Goal: Information Seeking & Learning: Learn about a topic

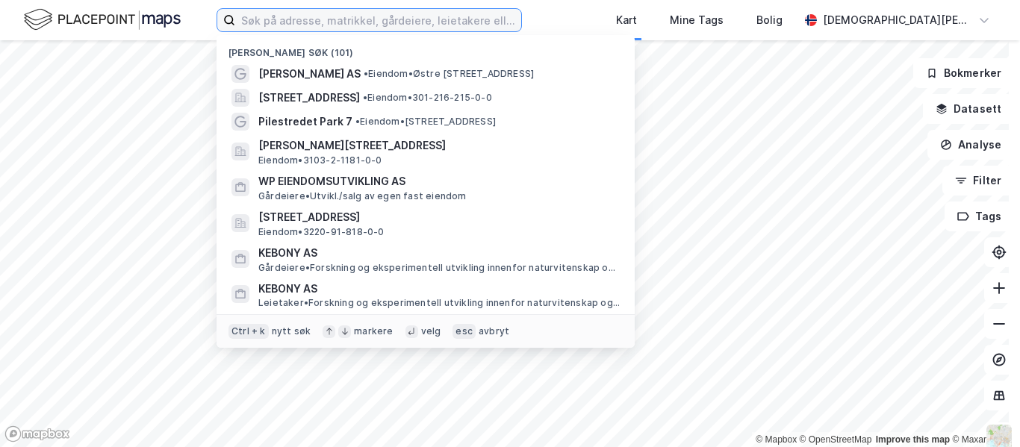
click at [320, 14] on input at bounding box center [378, 20] width 286 height 22
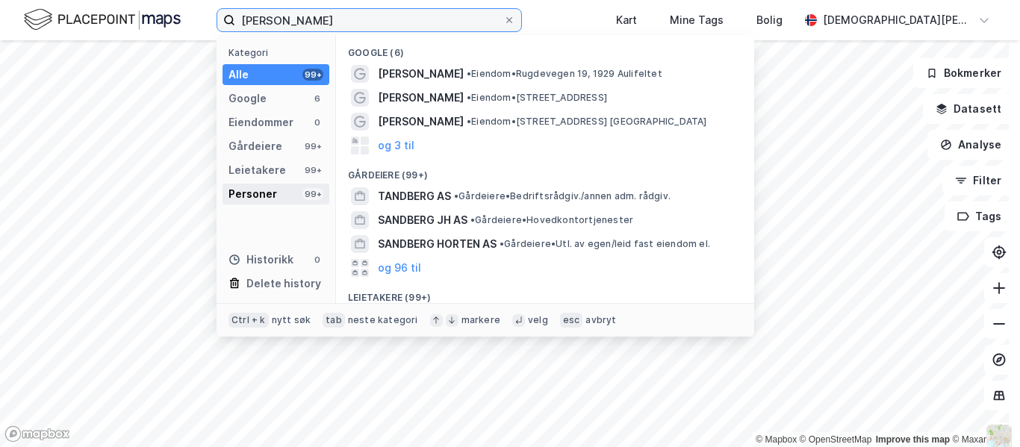
type input "[PERSON_NAME]"
click at [249, 191] on div "Personer" at bounding box center [253, 194] width 49 height 18
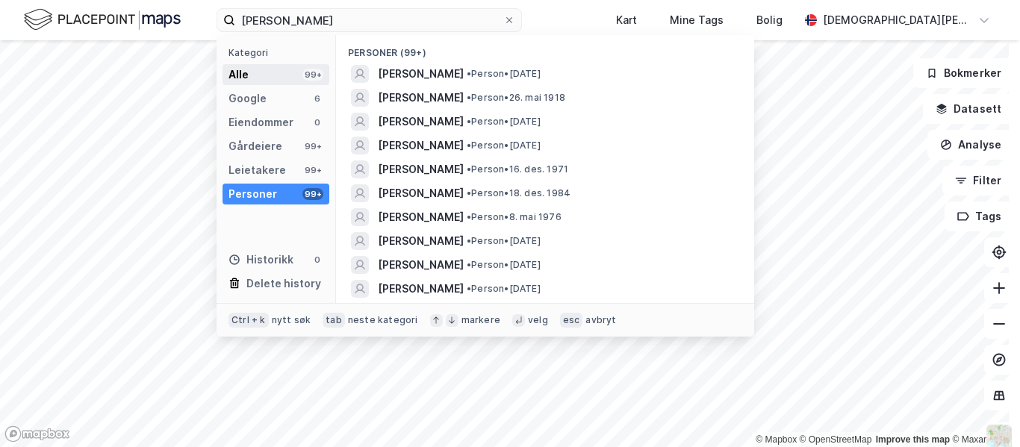
click at [258, 72] on div "Alle 99+" at bounding box center [276, 74] width 107 height 21
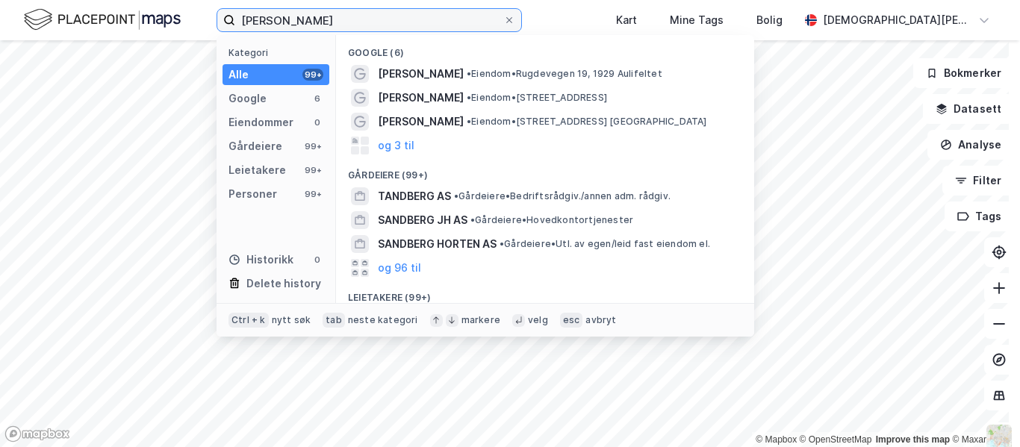
click at [373, 22] on input "[PERSON_NAME]" at bounding box center [369, 20] width 268 height 22
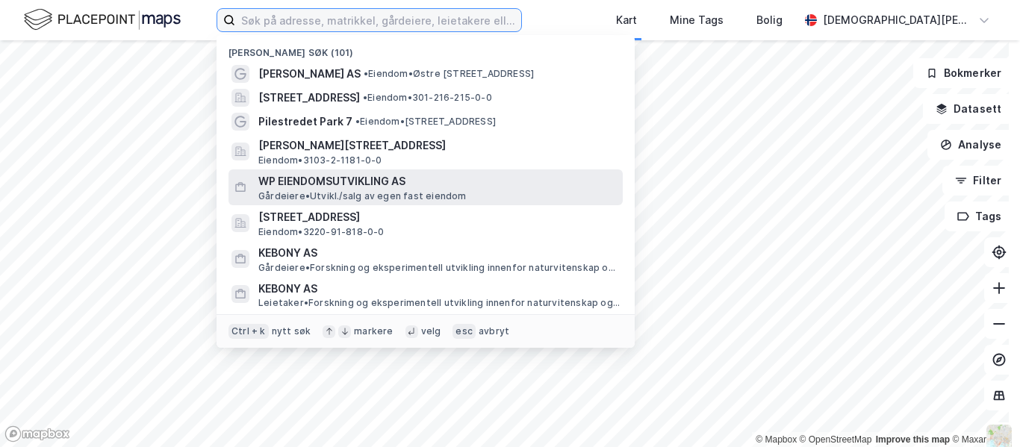
scroll to position [22, 0]
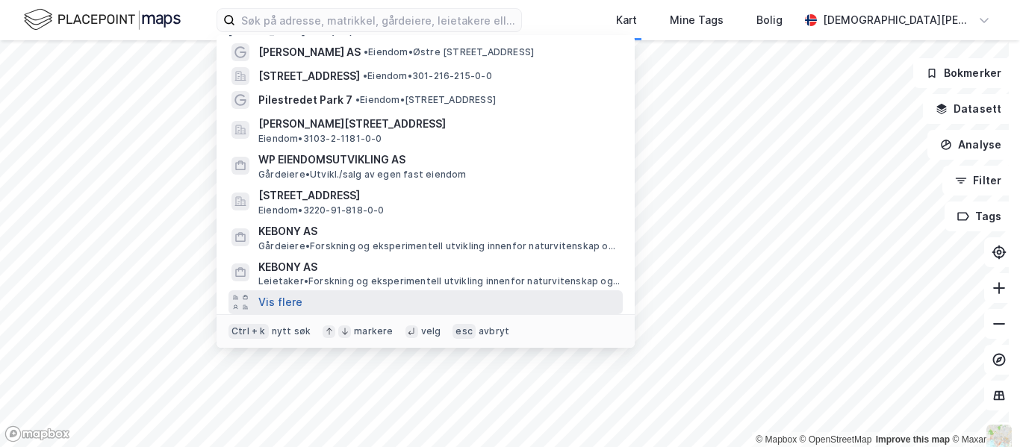
click at [273, 305] on button "Vis flere" at bounding box center [280, 303] width 44 height 18
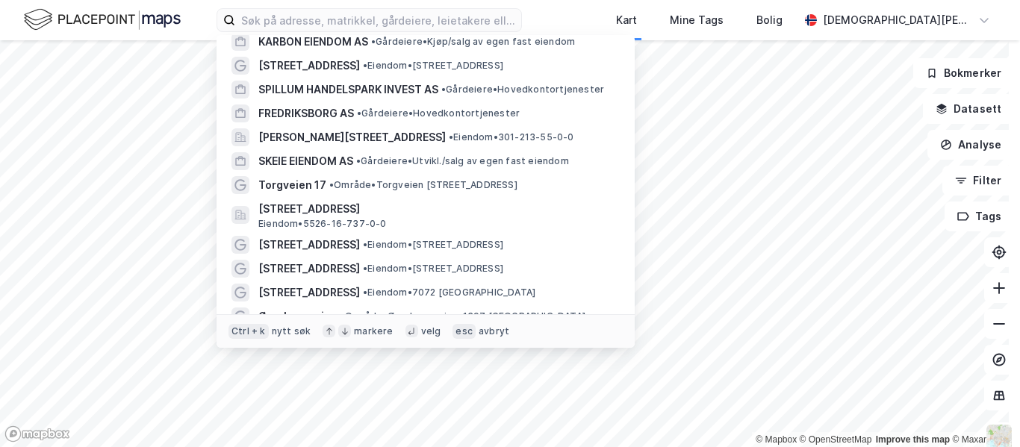
scroll to position [498, 0]
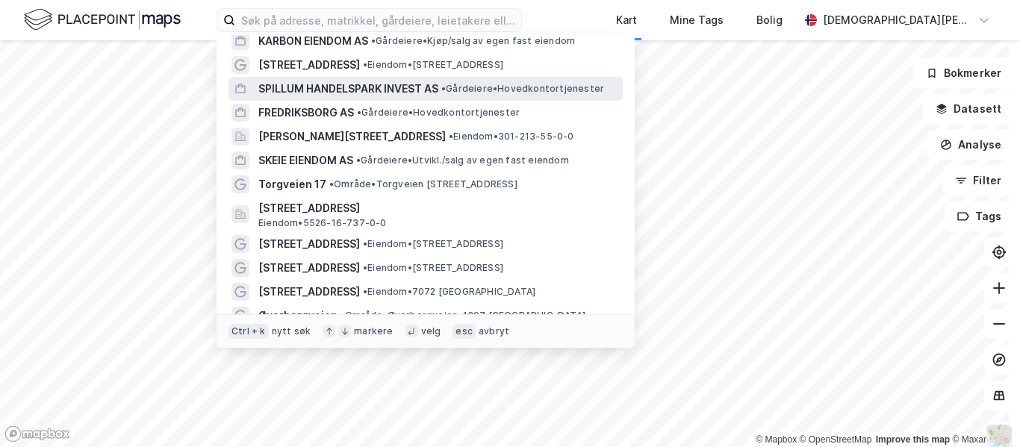
click at [387, 89] on span "SPILLUM HANDELSPARK INVEST AS" at bounding box center [348, 89] width 180 height 18
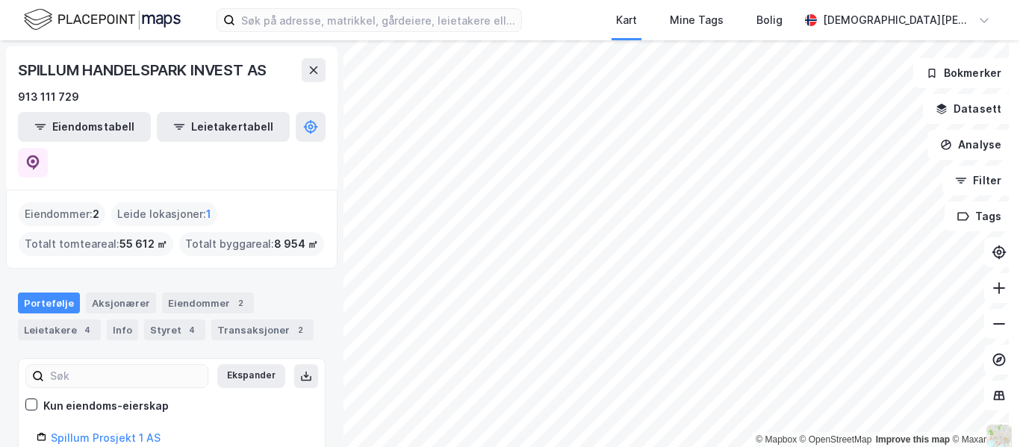
click at [132, 23] on img at bounding box center [102, 20] width 157 height 26
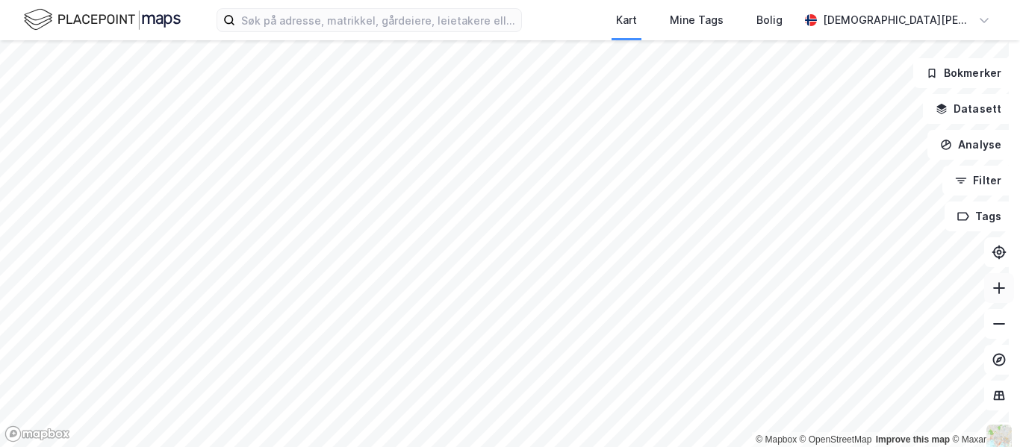
click at [993, 294] on icon at bounding box center [999, 288] width 15 height 15
click at [653, 447] on html "Kart Mine Tags Bolig [PERSON_NAME] © Mapbox © OpenStreetMap Improve this map © …" at bounding box center [510, 223] width 1020 height 447
click at [986, 297] on button at bounding box center [999, 288] width 30 height 30
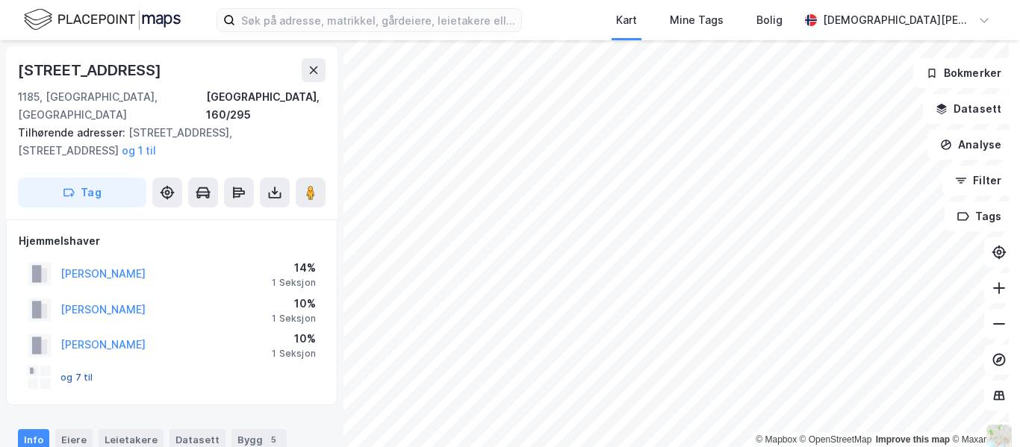
click at [0, 0] on button "og 7 til" at bounding box center [0, 0] width 0 height 0
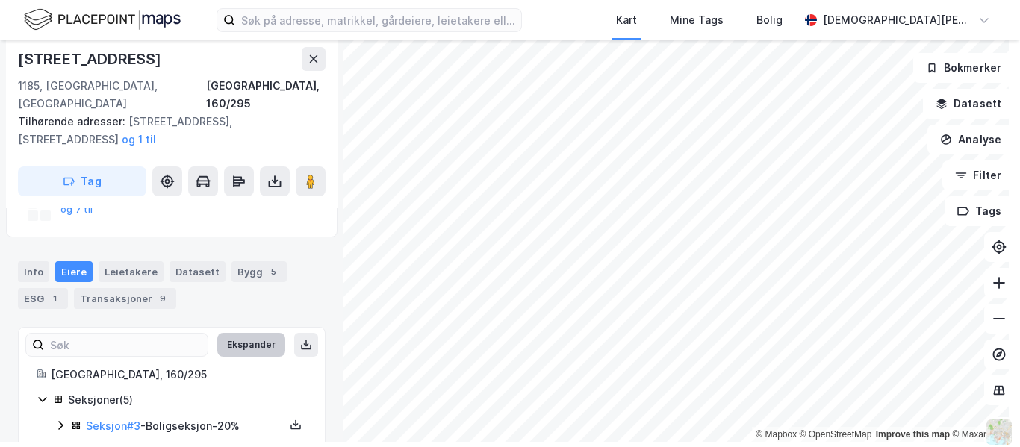
click at [253, 333] on button "Ekspander" at bounding box center [251, 345] width 68 height 24
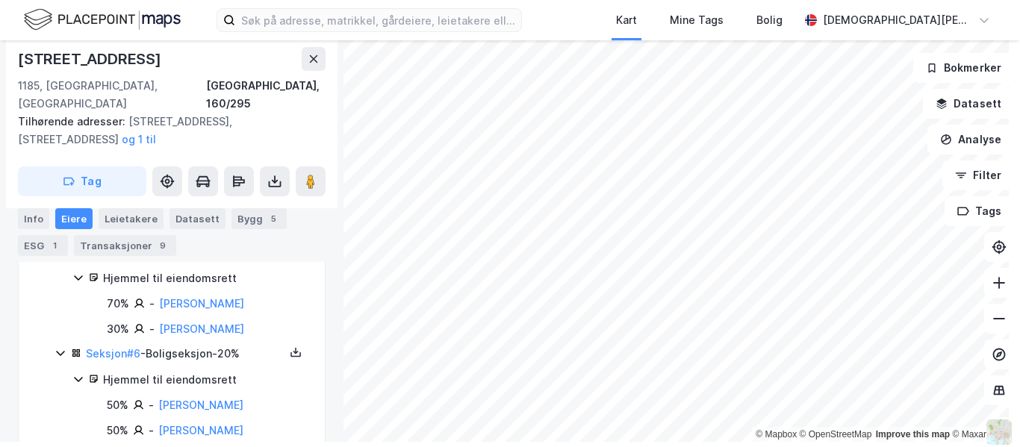
scroll to position [544, 0]
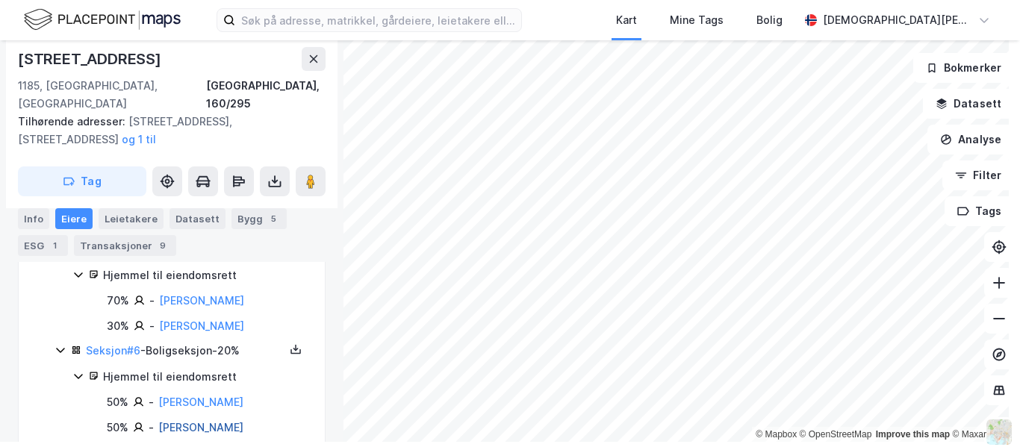
click at [237, 421] on link "[PERSON_NAME]" at bounding box center [200, 427] width 85 height 13
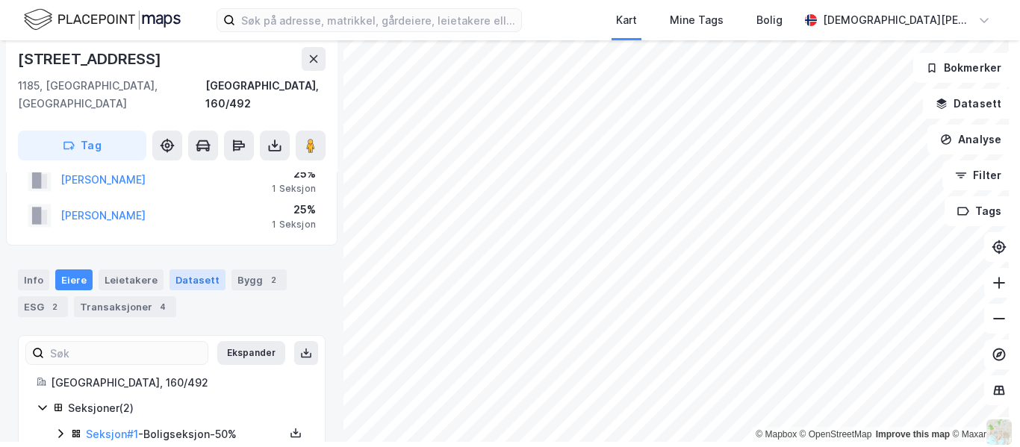
scroll to position [136, 0]
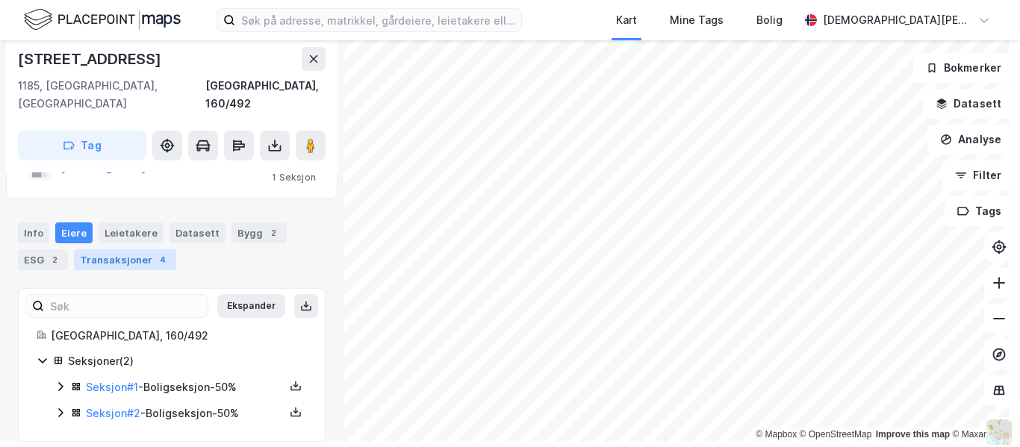
click at [131, 249] on div "Transaksjoner 4" at bounding box center [125, 259] width 102 height 21
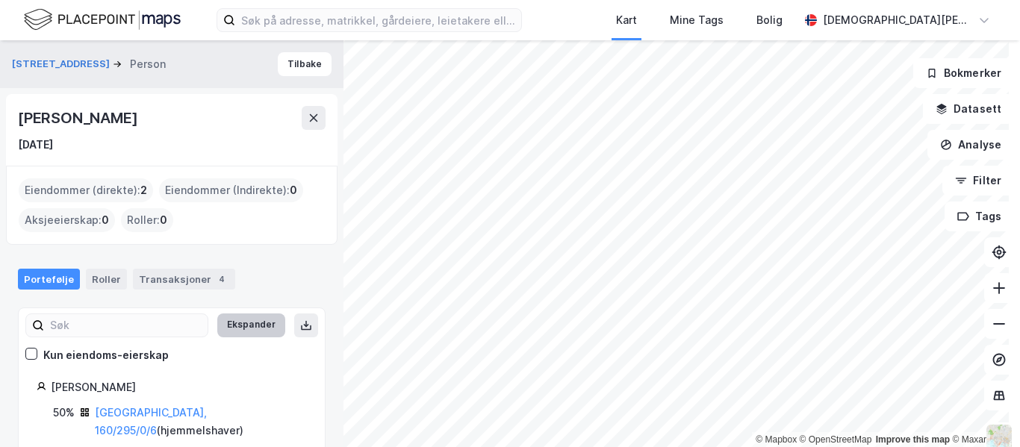
scroll to position [37, 0]
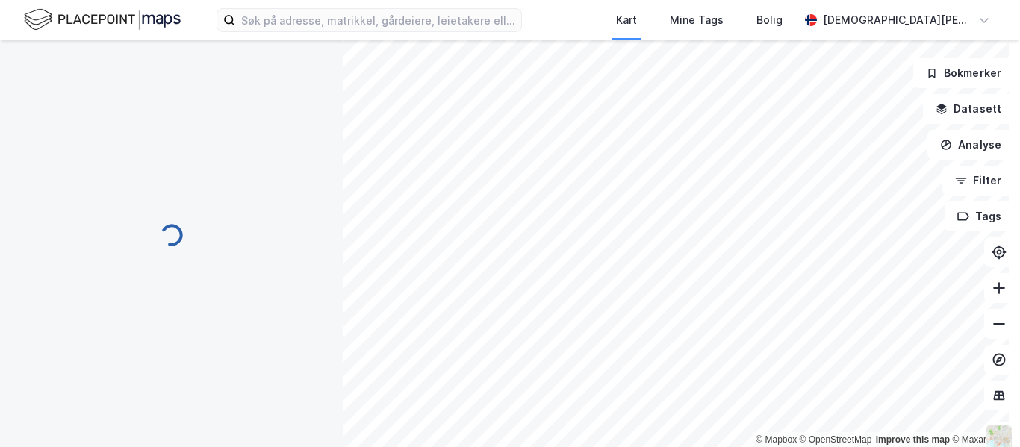
scroll to position [2, 0]
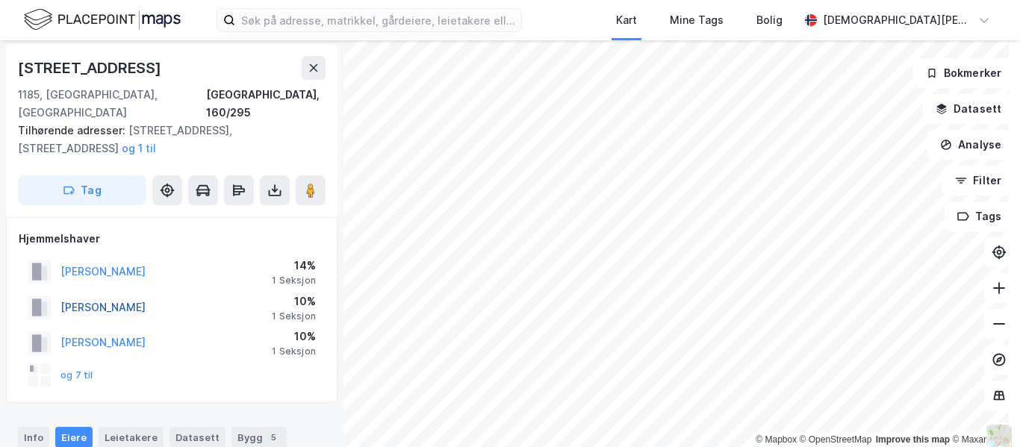
click at [0, 0] on button "[PERSON_NAME]" at bounding box center [0, 0] width 0 height 0
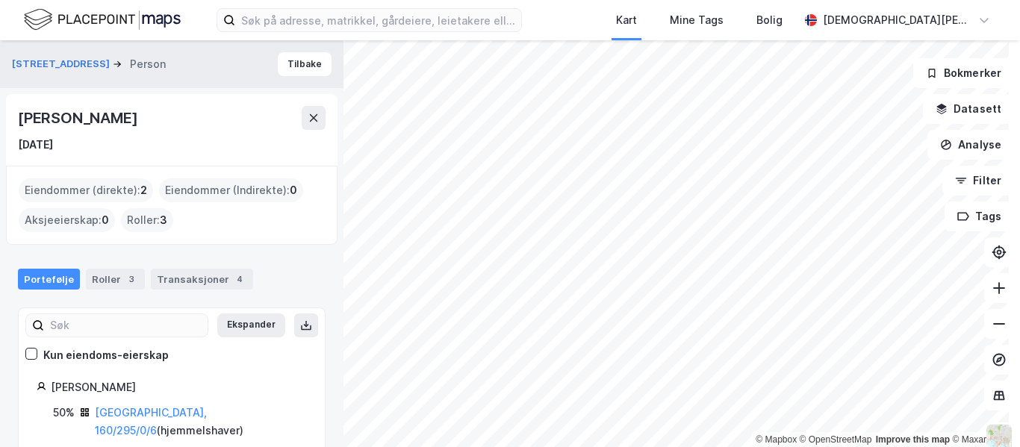
scroll to position [37, 0]
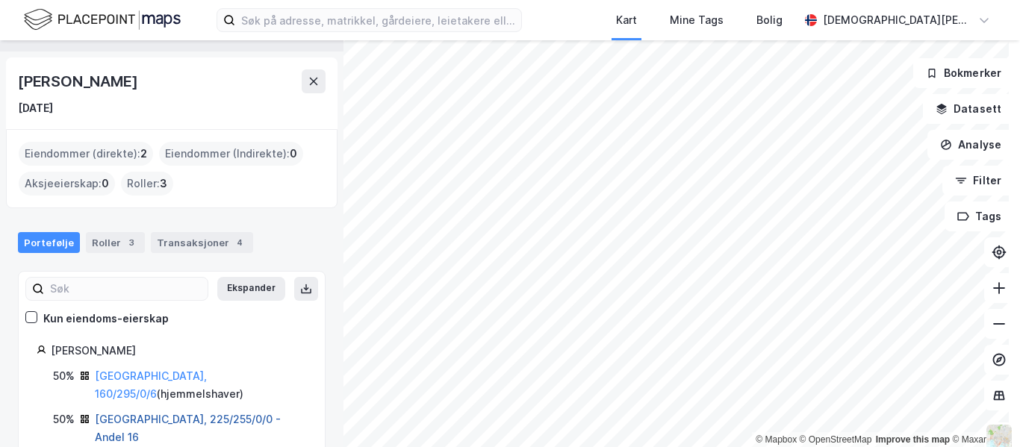
click at [190, 413] on link "[GEOGRAPHIC_DATA], 225/255/0/0 - Andel 16" at bounding box center [188, 428] width 186 height 31
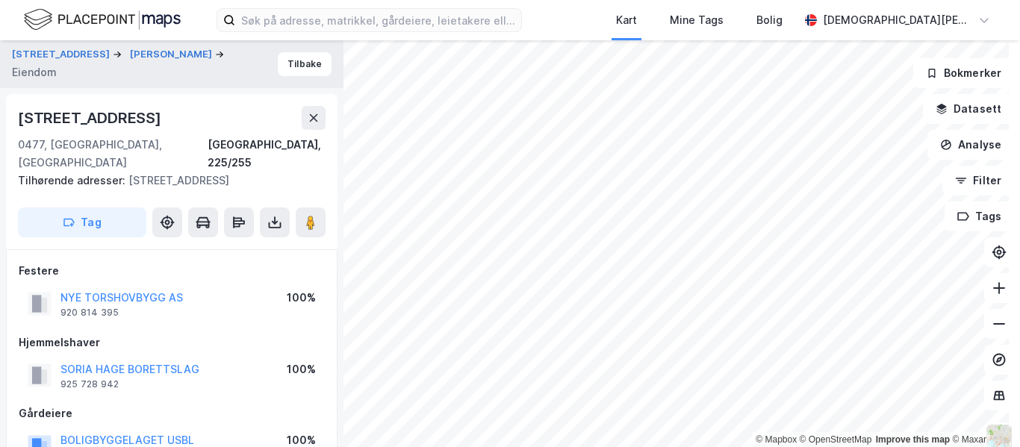
scroll to position [2, 0]
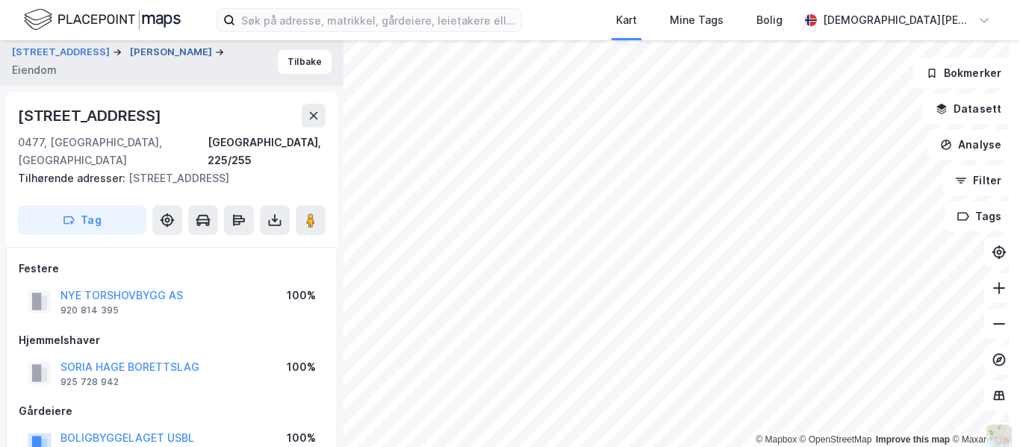
click at [162, 52] on button "[PERSON_NAME]" at bounding box center [172, 52] width 85 height 15
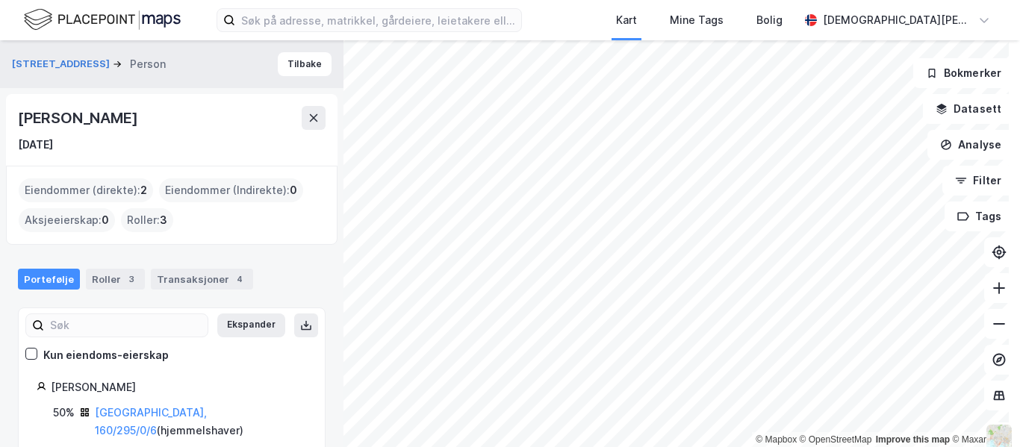
scroll to position [37, 0]
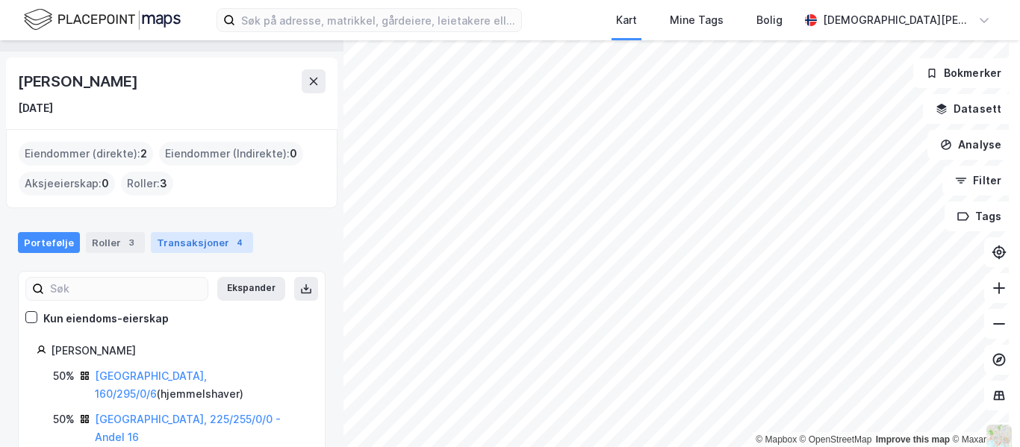
click at [192, 240] on div "Transaksjoner 4" at bounding box center [202, 242] width 102 height 21
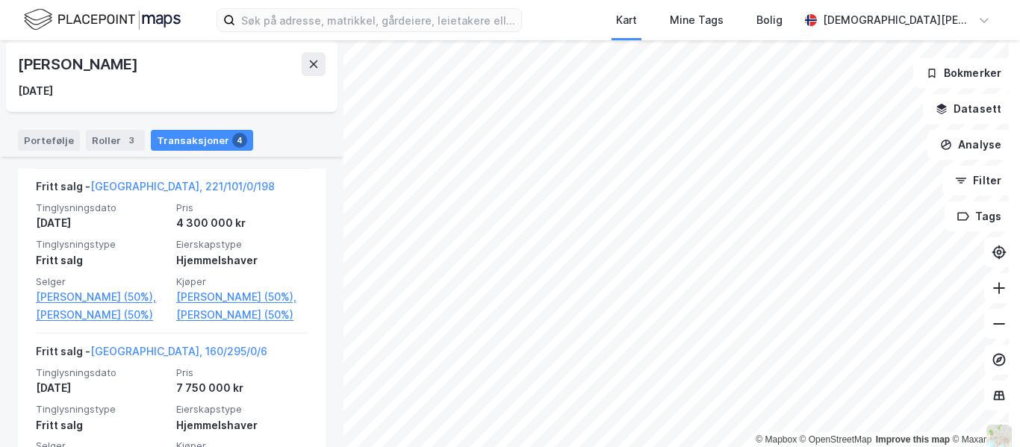
scroll to position [560, 0]
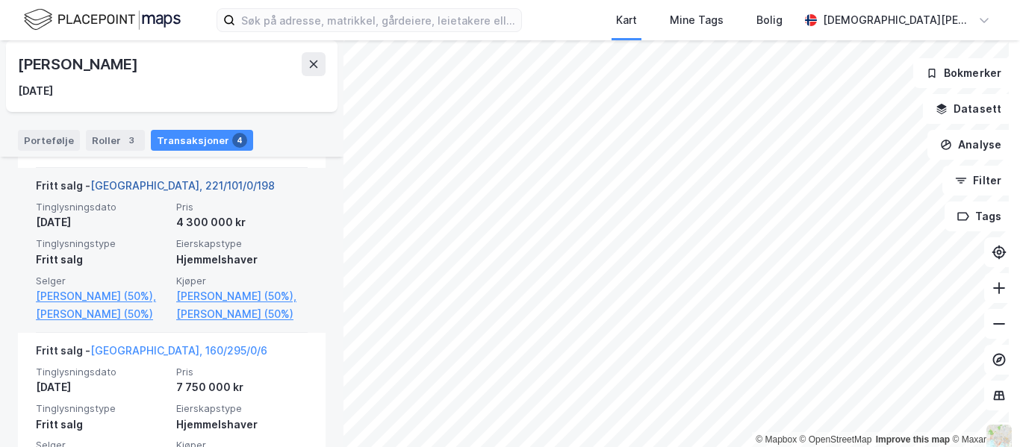
click at [154, 192] on link "[GEOGRAPHIC_DATA], 221/101/0/198" at bounding box center [182, 185] width 184 height 13
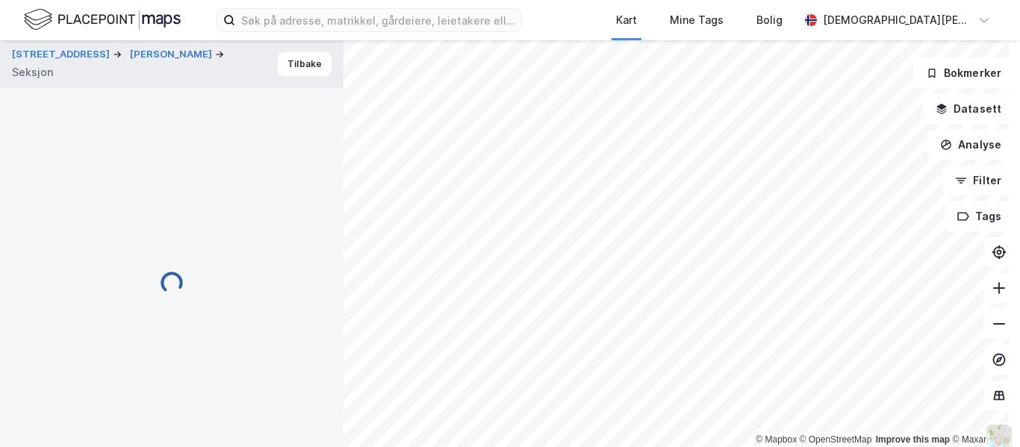
scroll to position [2, 0]
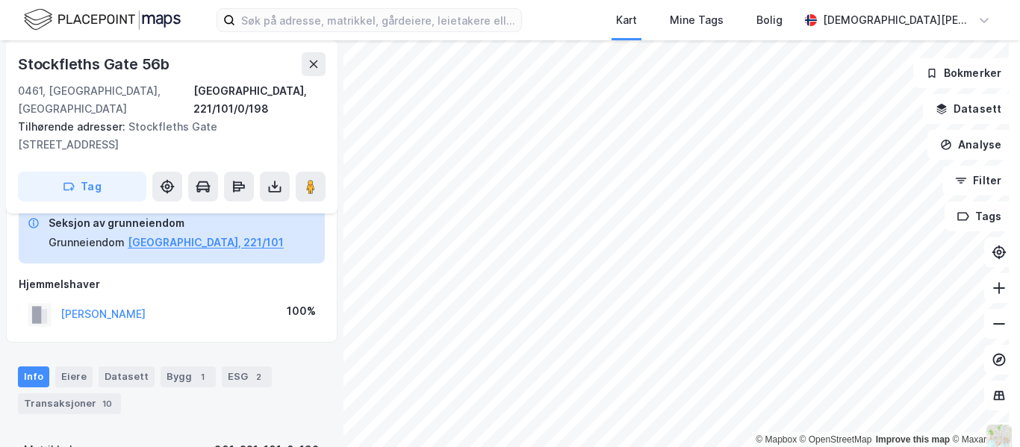
scroll to position [10, 0]
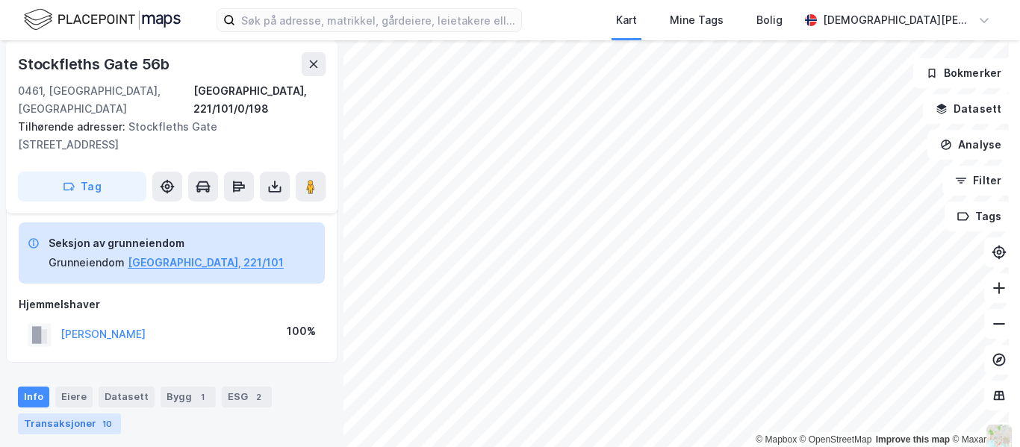
click at [53, 414] on div "Transaksjoner 10" at bounding box center [69, 424] width 103 height 21
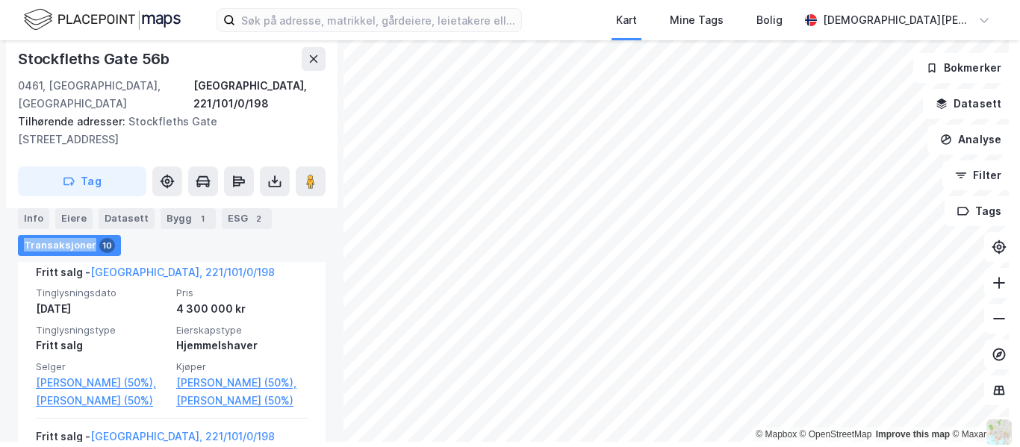
scroll to position [884, 0]
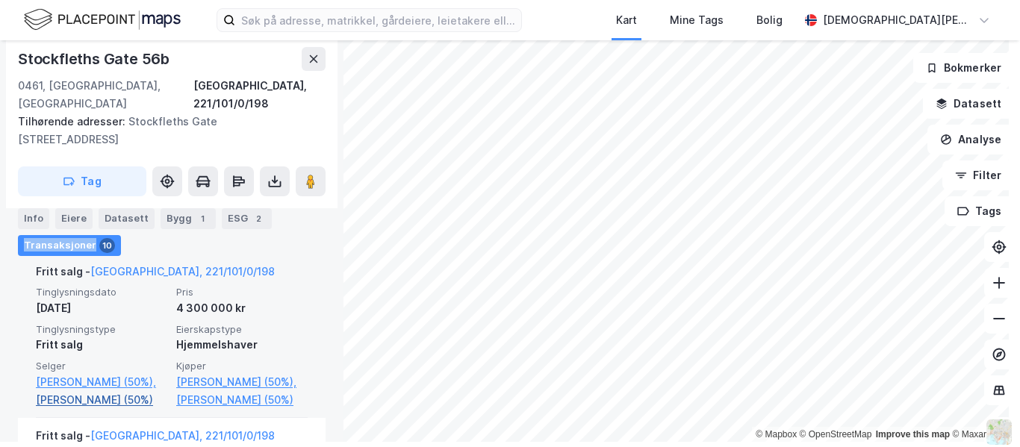
click at [93, 391] on link "[PERSON_NAME] (50%)" at bounding box center [101, 400] width 131 height 18
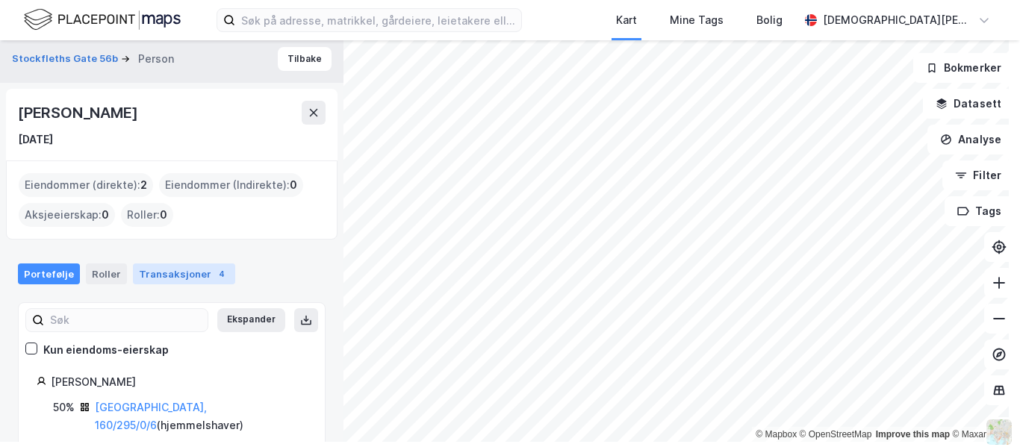
click at [190, 278] on div "Transaksjoner 4" at bounding box center [184, 274] width 102 height 21
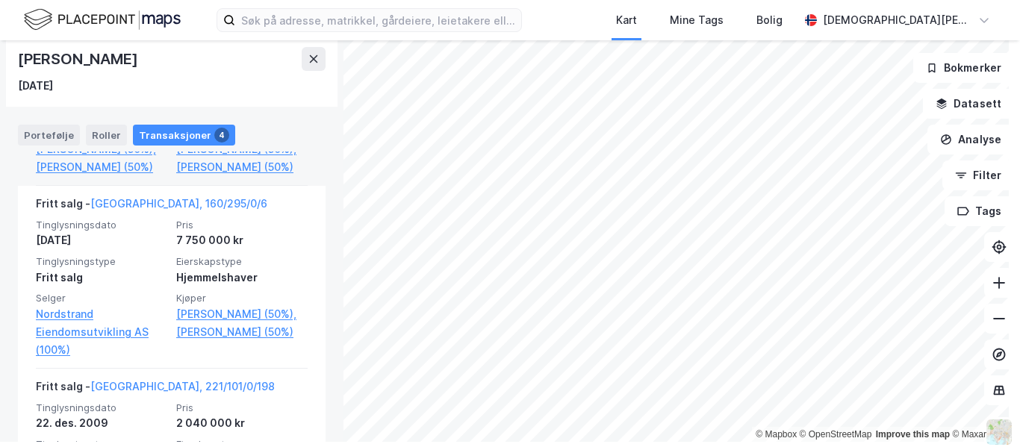
scroll to position [703, 0]
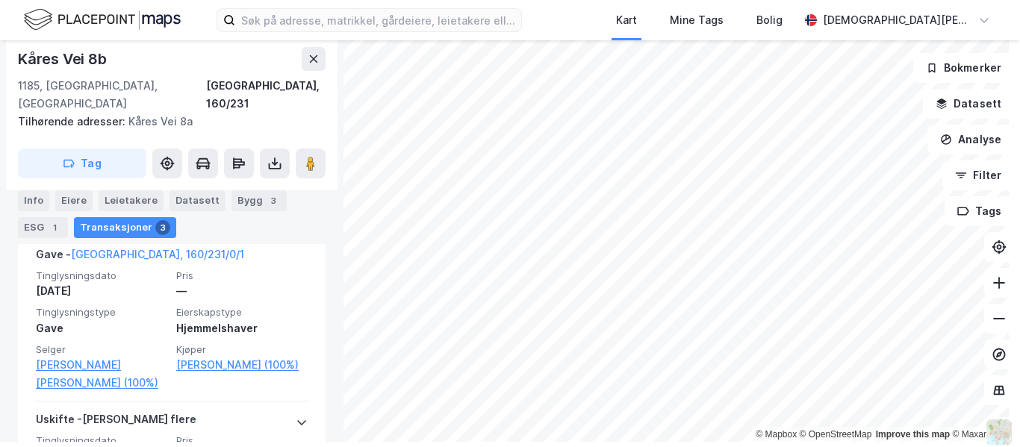
scroll to position [465, 0]
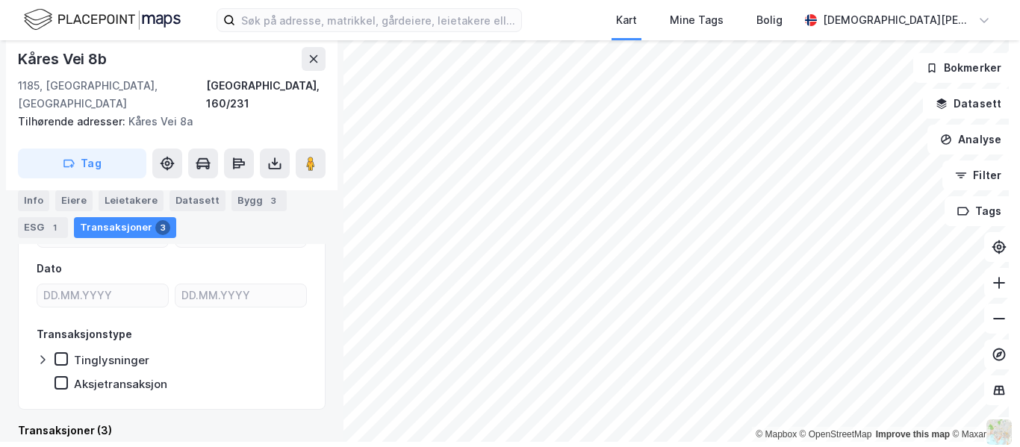
drag, startPoint x: 70, startPoint y: 202, endPoint x: 108, endPoint y: 207, distance: 37.7
click at [72, 202] on div "Eiere" at bounding box center [73, 200] width 37 height 21
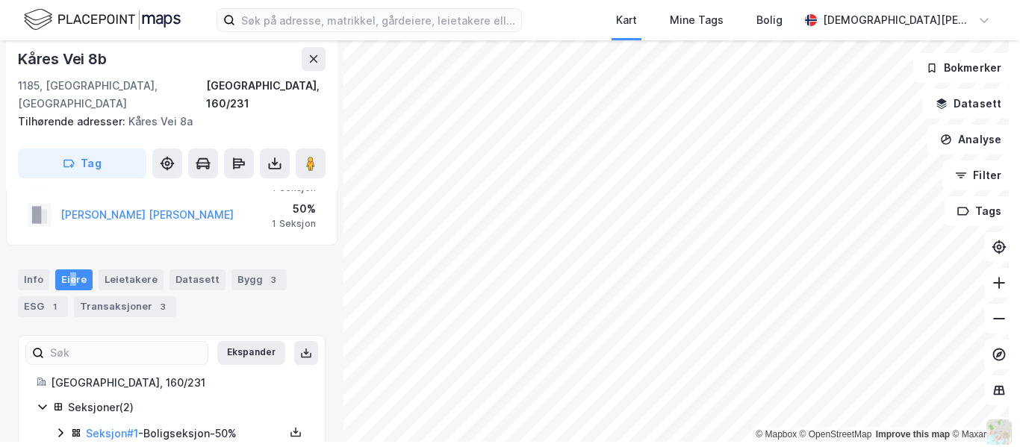
scroll to position [118, 0]
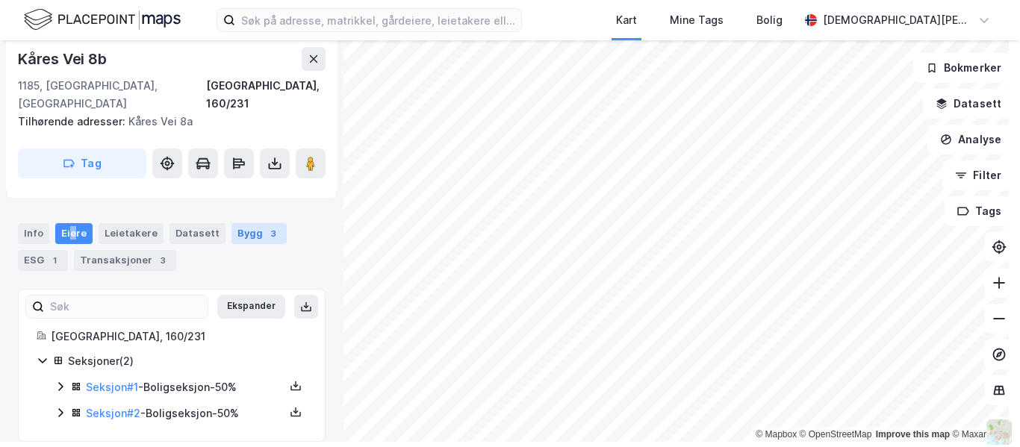
click at [235, 295] on button "Ekspander" at bounding box center [251, 307] width 68 height 24
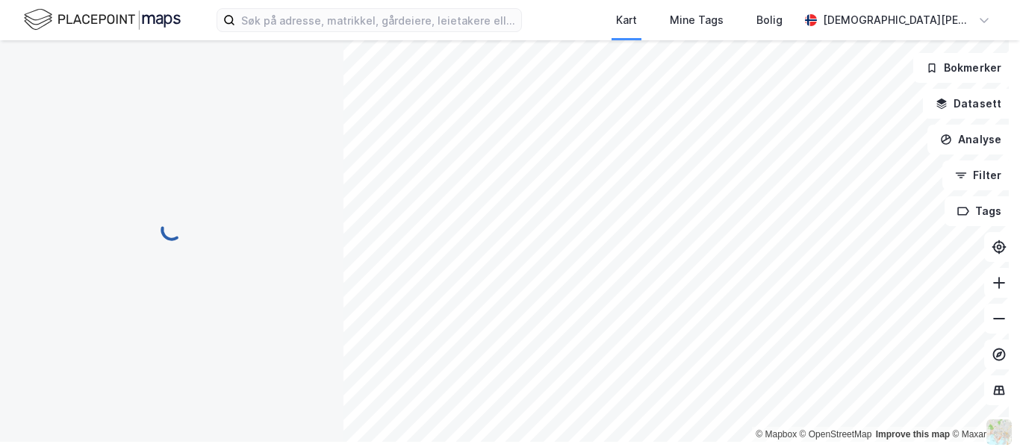
scroll to position [88, 0]
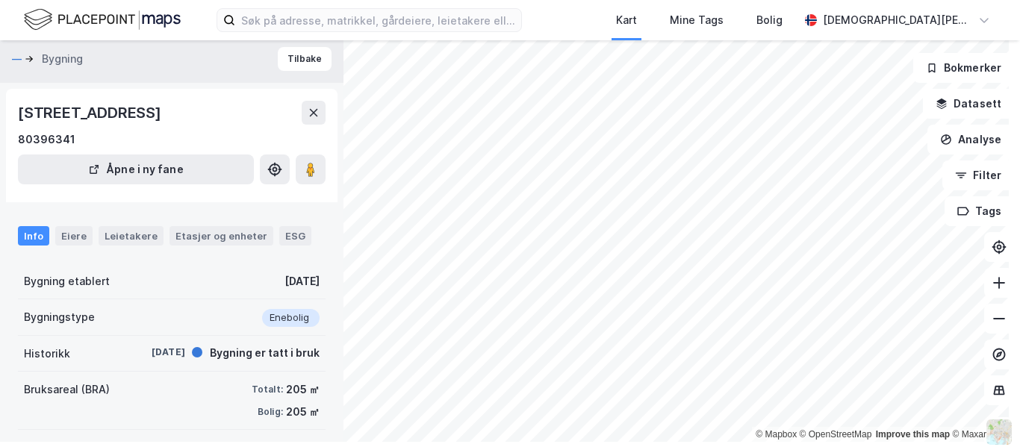
scroll to position [88, 0]
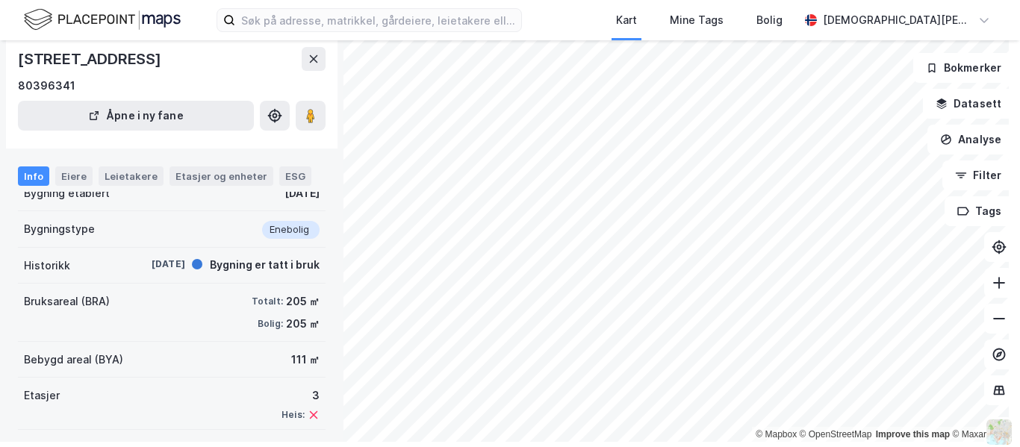
click at [112, 1] on div "Kart Mine Tags Bolig Christian Westad" at bounding box center [510, 20] width 1020 height 40
click at [113, 25] on img at bounding box center [102, 20] width 157 height 26
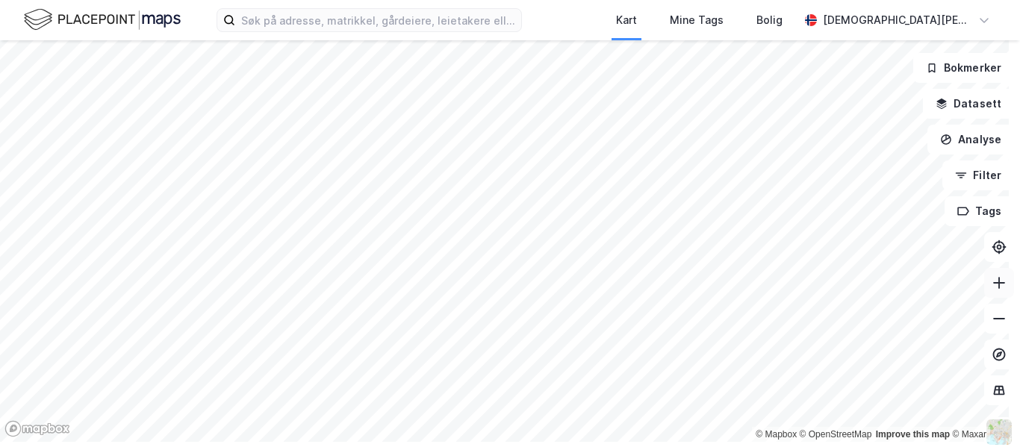
click at [995, 286] on icon at bounding box center [999, 283] width 15 height 15
click at [992, 323] on icon at bounding box center [999, 318] width 15 height 15
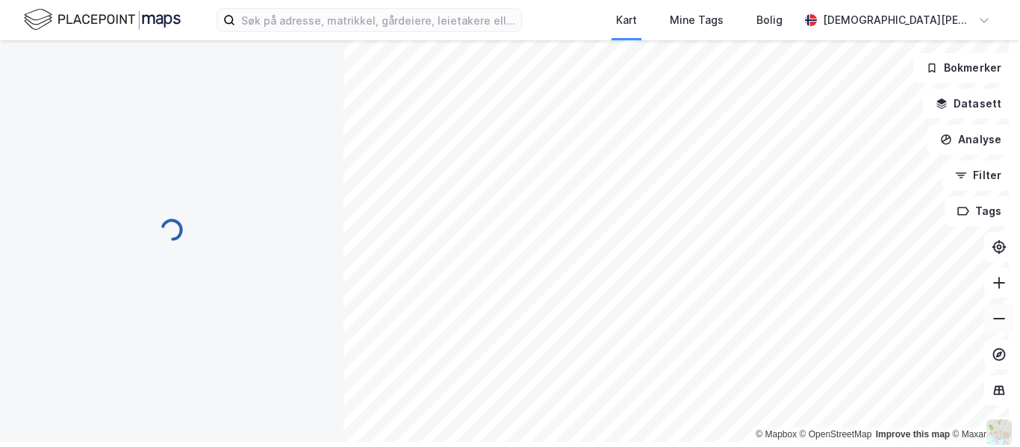
scroll to position [88, 0]
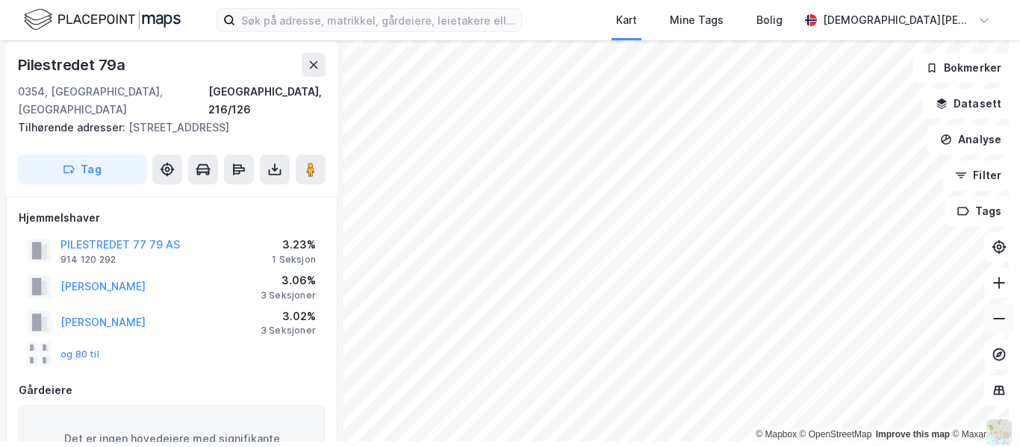
scroll to position [88, 0]
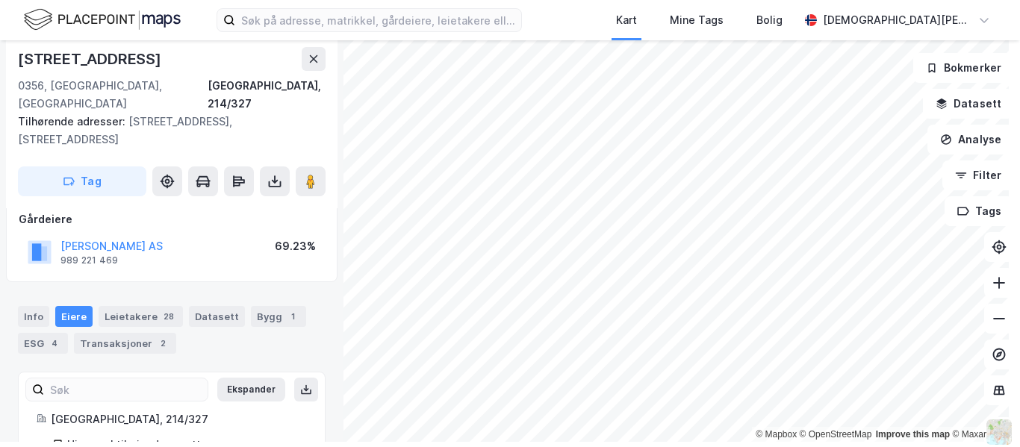
scroll to position [152, 0]
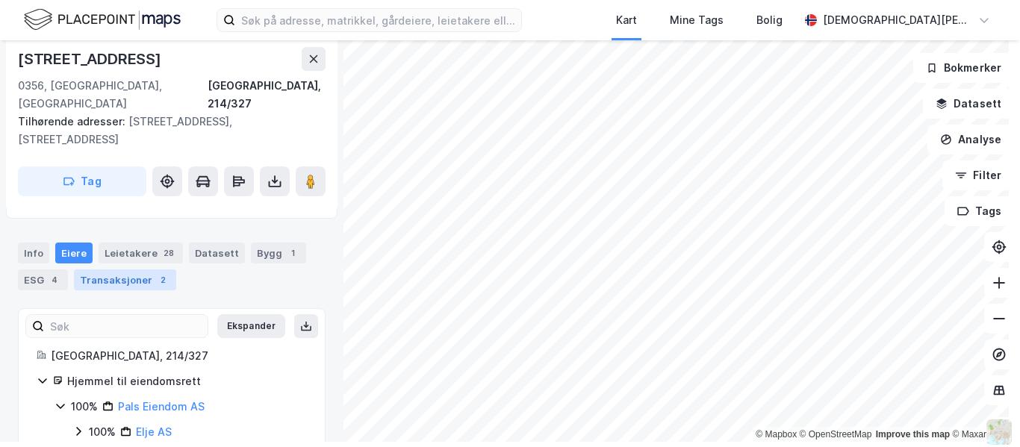
click at [123, 270] on div "Transaksjoner 2" at bounding box center [125, 280] width 102 height 21
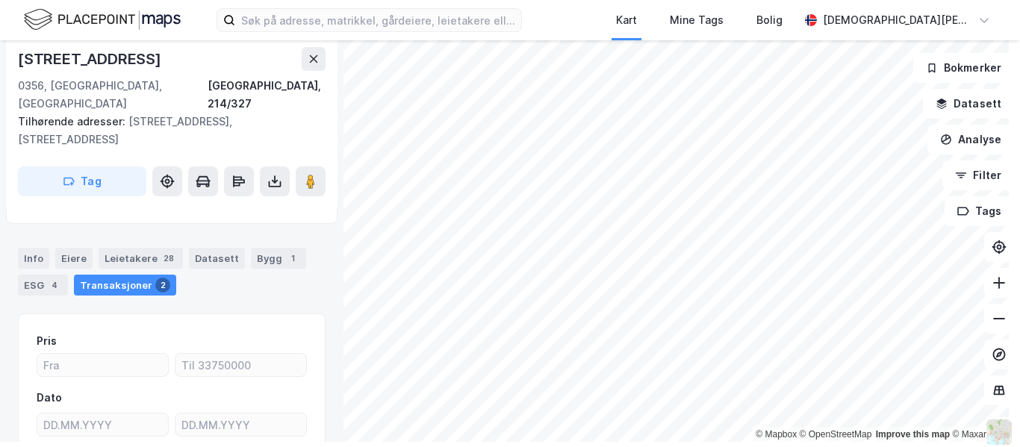
scroll to position [95, 0]
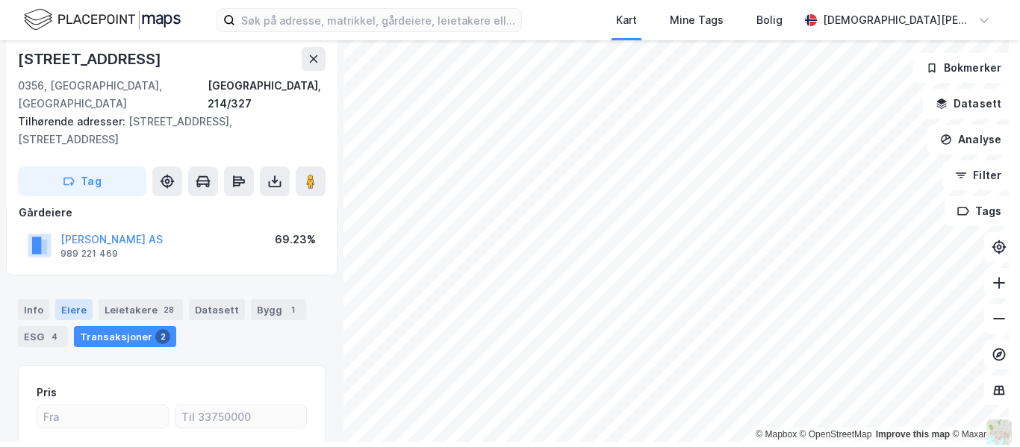
click at [80, 299] on div "Eiere" at bounding box center [73, 309] width 37 height 21
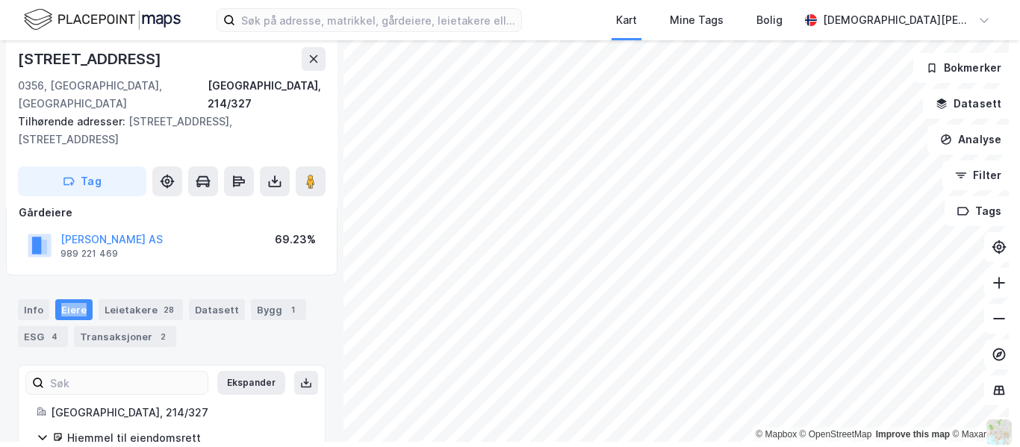
scroll to position [152, 0]
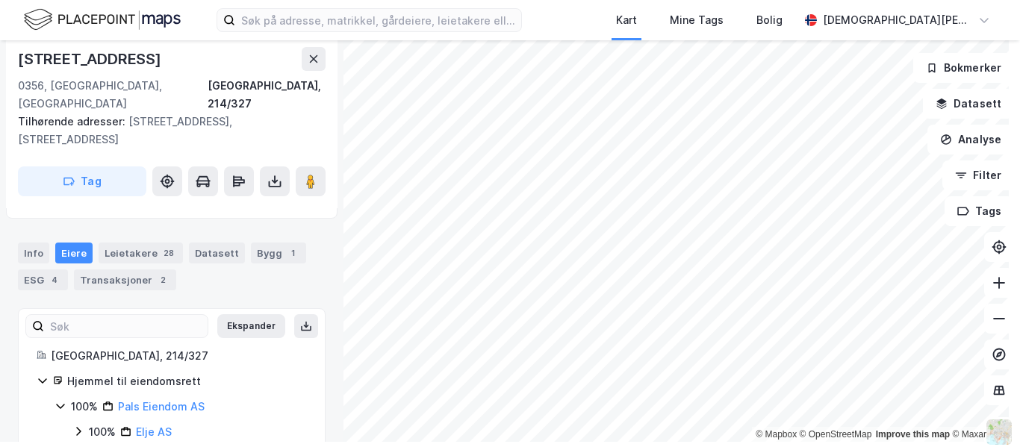
click at [78, 426] on icon at bounding box center [78, 432] width 12 height 12
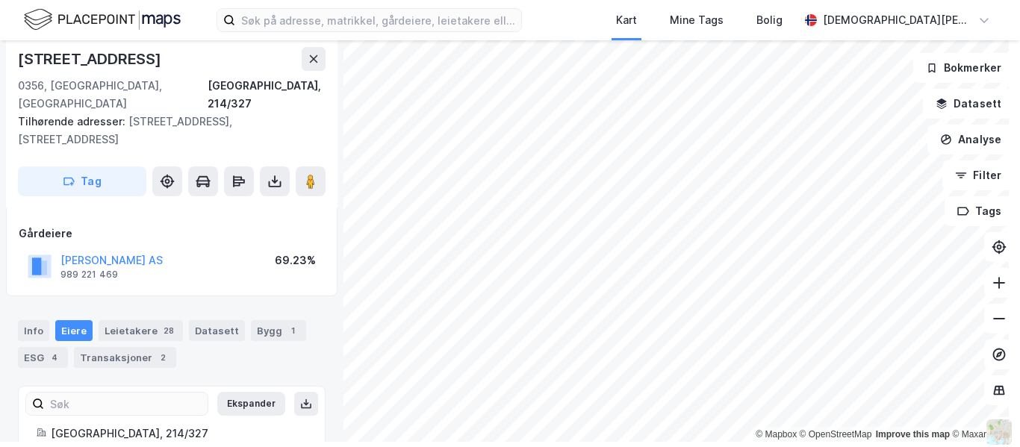
scroll to position [64, 0]
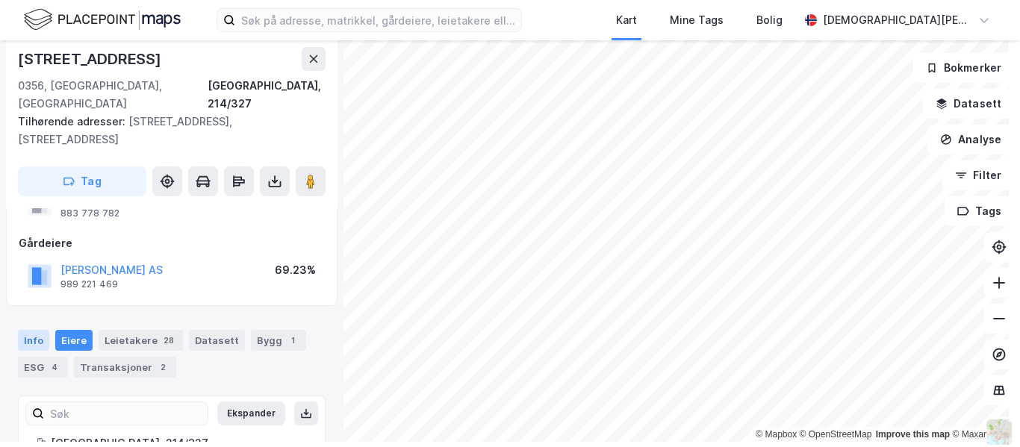
click at [40, 330] on div "Info" at bounding box center [33, 340] width 31 height 21
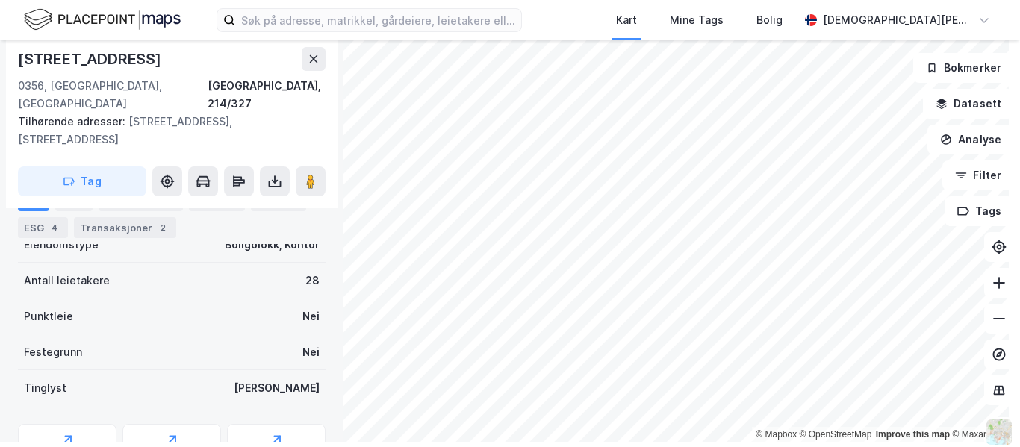
scroll to position [384, 0]
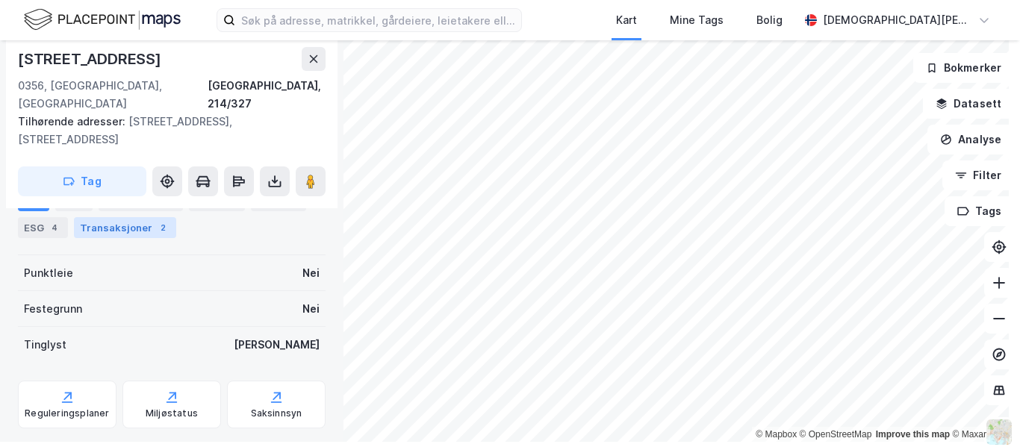
click at [148, 224] on div "Transaksjoner 2" at bounding box center [125, 227] width 102 height 21
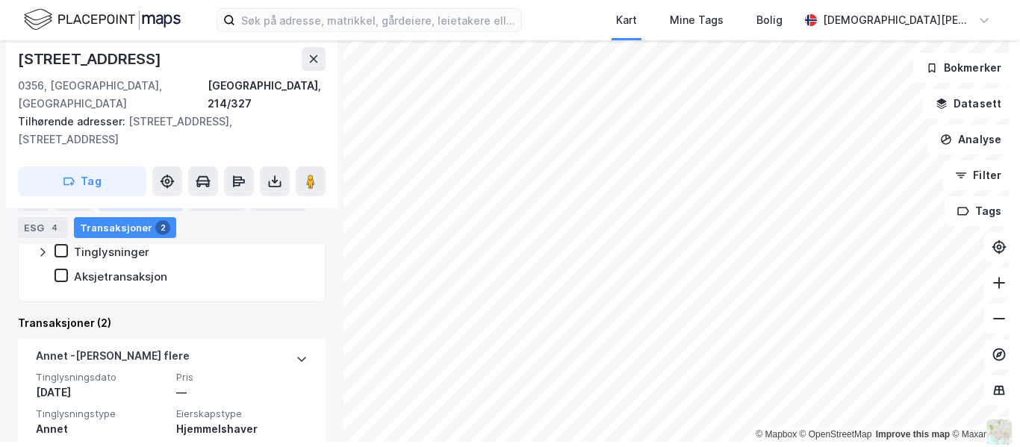
click at [130, 203] on div "Leietakere 28" at bounding box center [141, 200] width 84 height 21
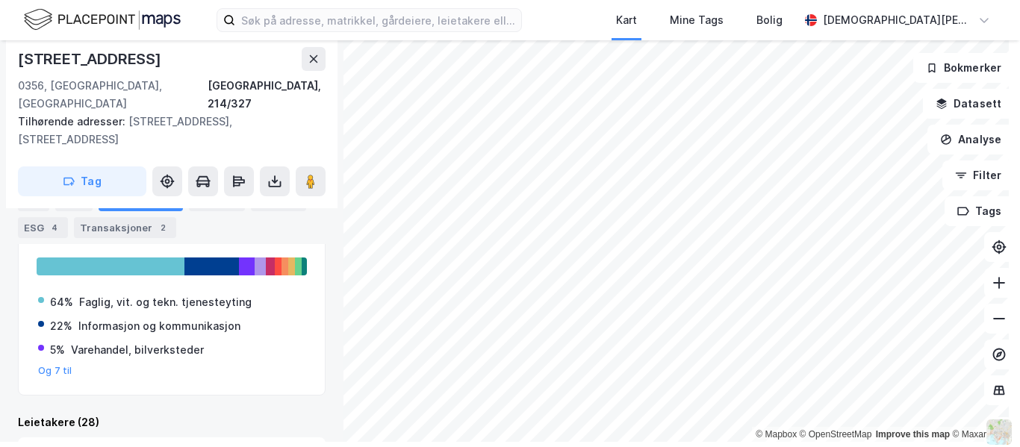
scroll to position [262, 0]
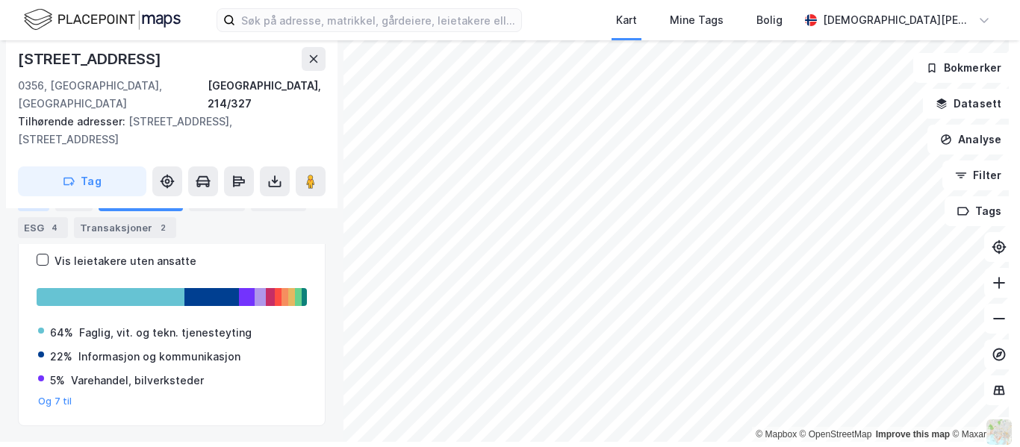
click at [37, 193] on div "Info" at bounding box center [33, 200] width 31 height 21
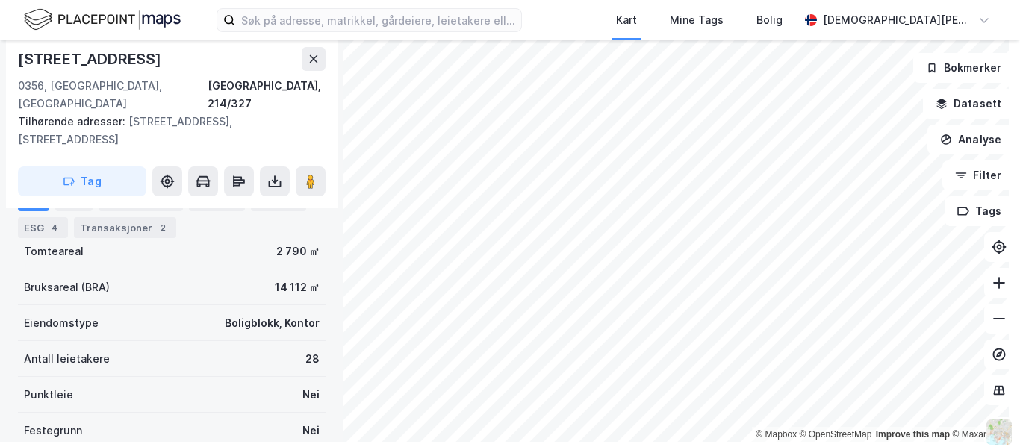
click at [73, 196] on div "Eiere" at bounding box center [73, 200] width 37 height 21
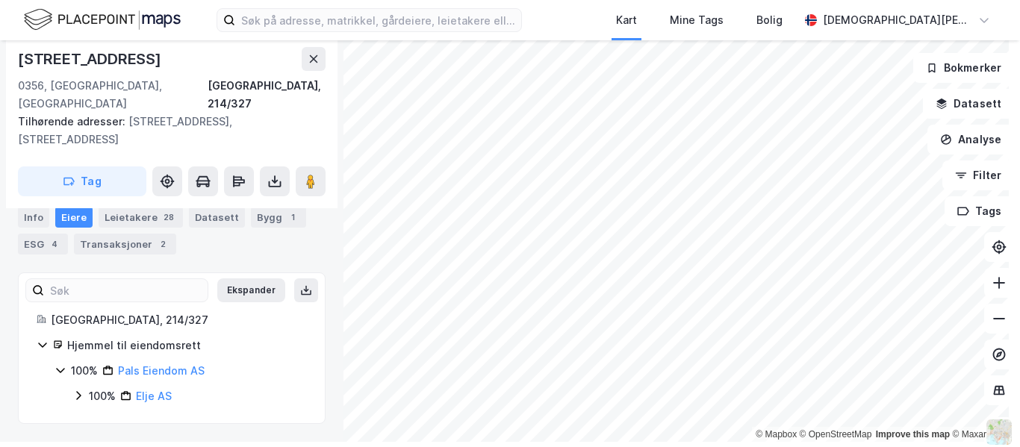
scroll to position [152, 0]
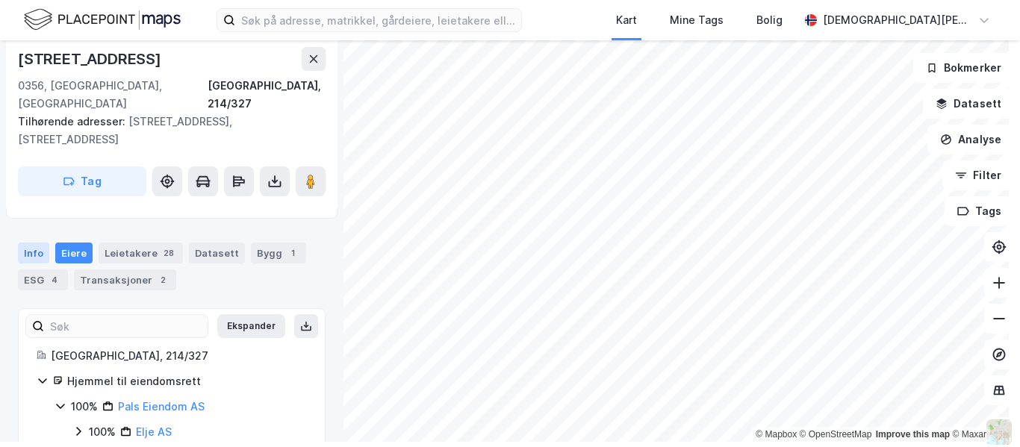
drag, startPoint x: 43, startPoint y: 199, endPoint x: 37, endPoint y: 209, distance: 11.4
click at [43, 225] on div "Info Eiere Leietakere 28 Datasett Bygg 1 ESG 4 Transaksjoner 2" at bounding box center [172, 261] width 344 height 72
click at [29, 243] on div "Info" at bounding box center [33, 253] width 31 height 21
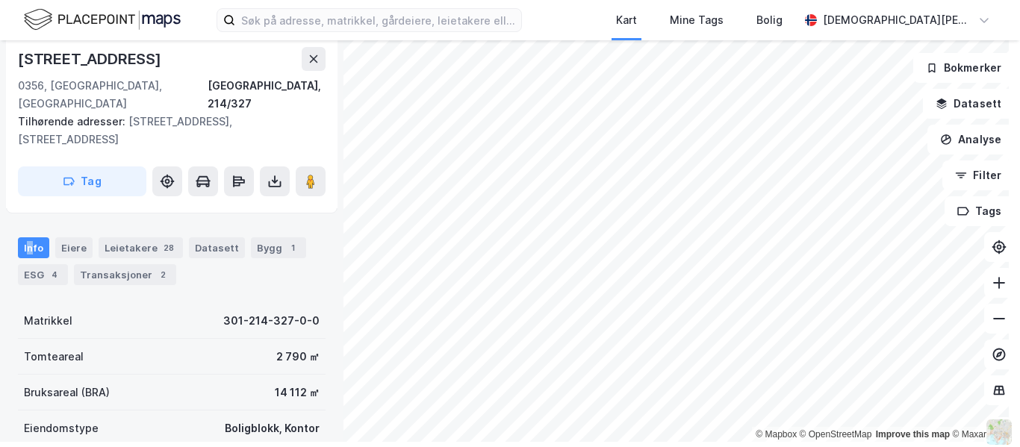
scroll to position [156, 0]
drag, startPoint x: 173, startPoint y: 105, endPoint x: 210, endPoint y: 115, distance: 38.1
click at [174, 113] on div "Tilhørende adresser: Rosenborggata 21, Rosenborggata 23" at bounding box center [166, 131] width 296 height 36
drag, startPoint x: 275, startPoint y: 110, endPoint x: 317, endPoint y: 72, distance: 56.6
click at [277, 113] on div "Tilhørende adresser: Rosenborggata 21, Rosenborggata 23" at bounding box center [166, 131] width 296 height 36
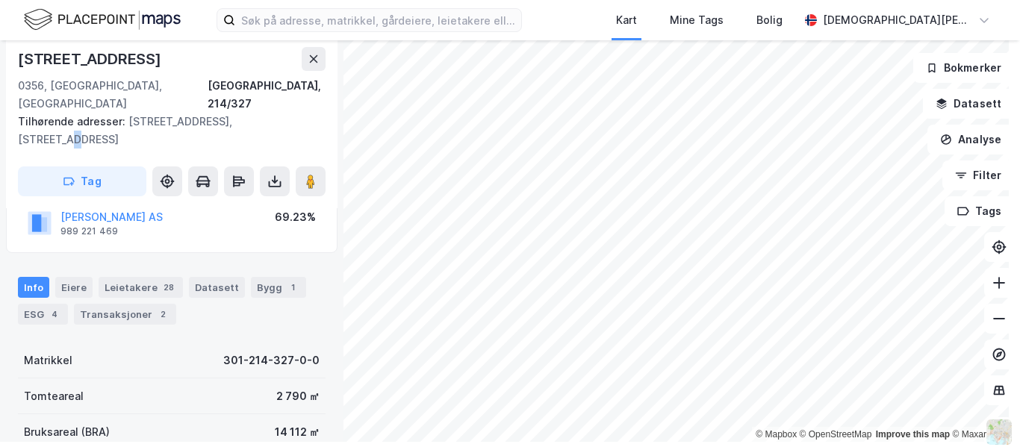
scroll to position [0, 0]
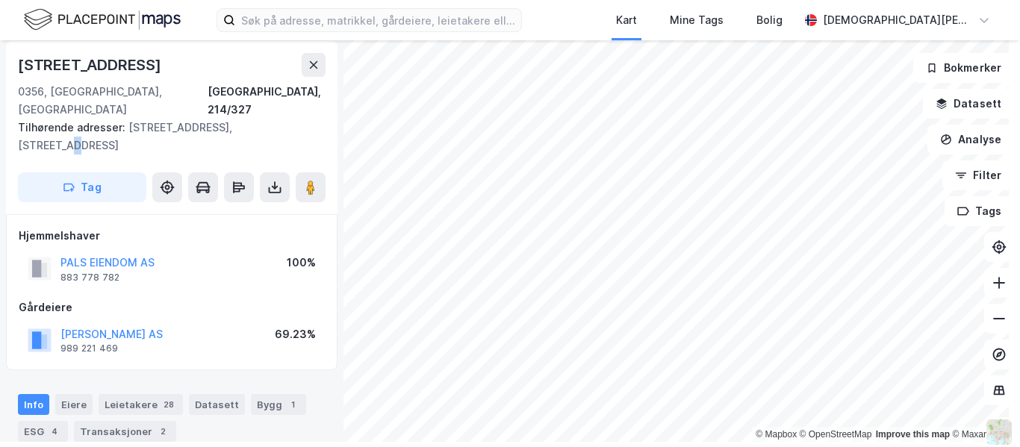
click at [122, 30] on img at bounding box center [102, 20] width 157 height 26
